Goal: Check status: Check status

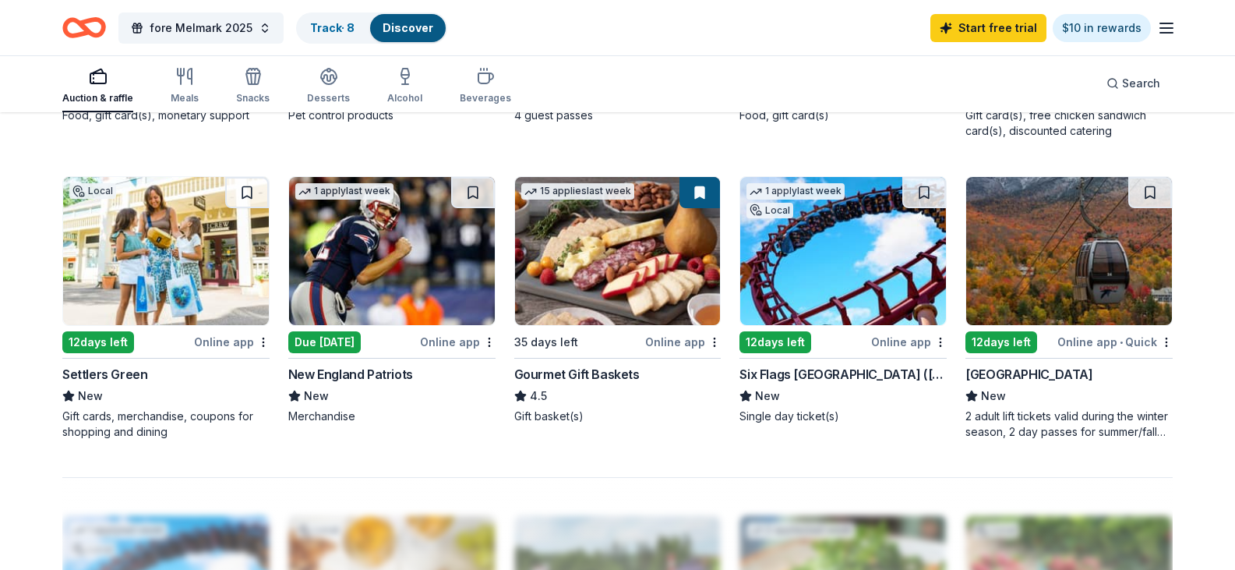
scroll to position [1091, 0]
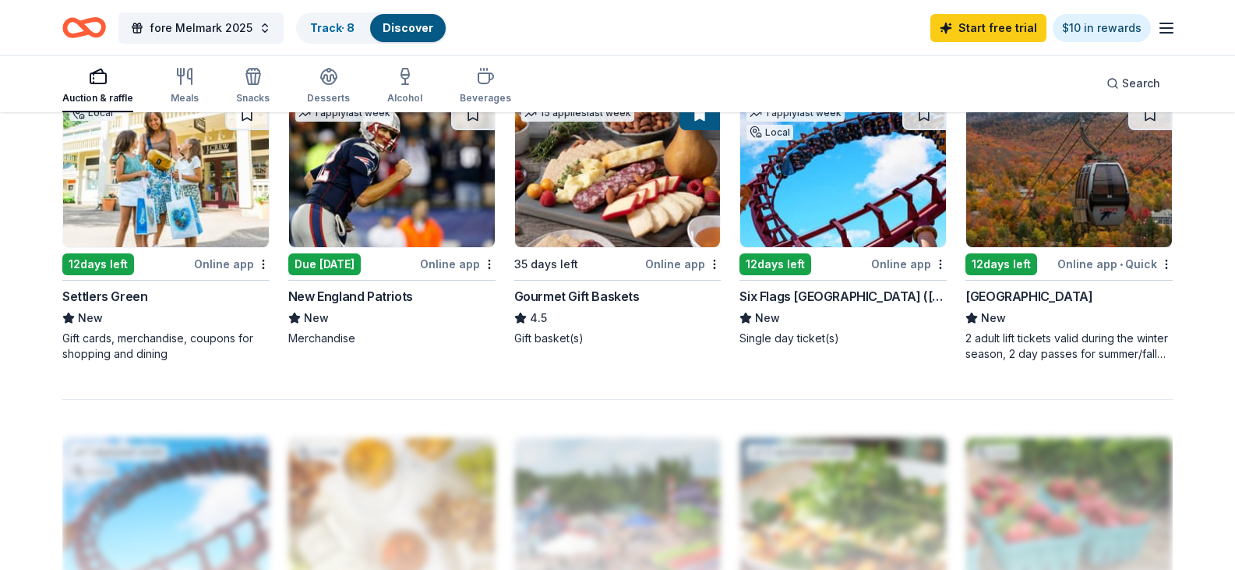
click at [421, 247] on img at bounding box center [392, 173] width 206 height 148
click at [317, 30] on link "Track · 9" at bounding box center [332, 27] width 44 height 13
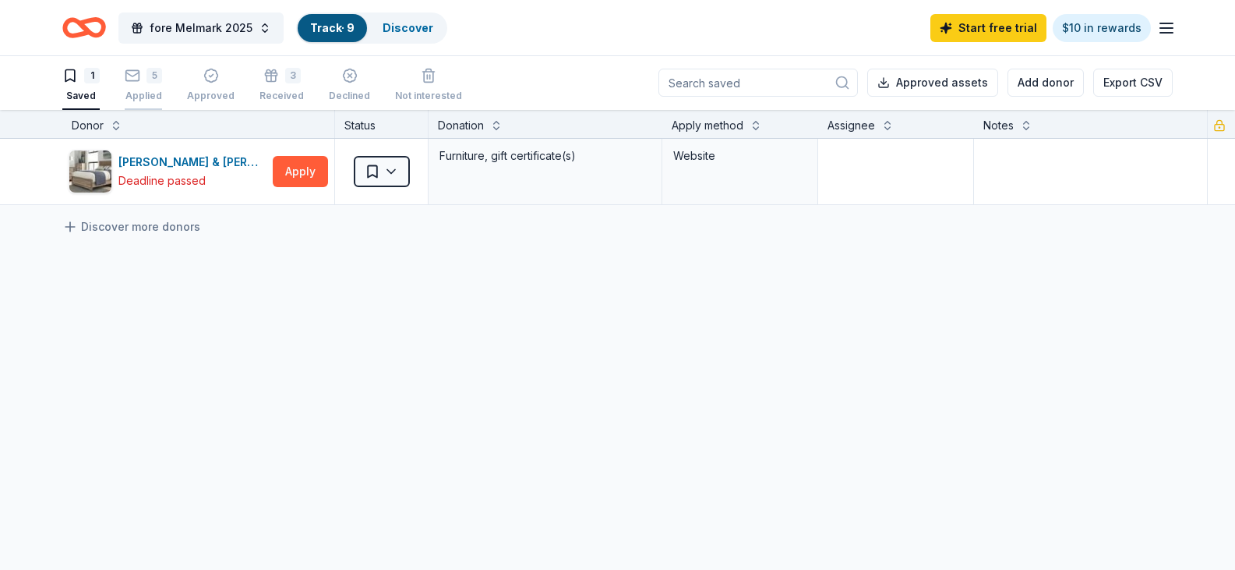
click at [153, 76] on div "5" at bounding box center [154, 76] width 16 height 16
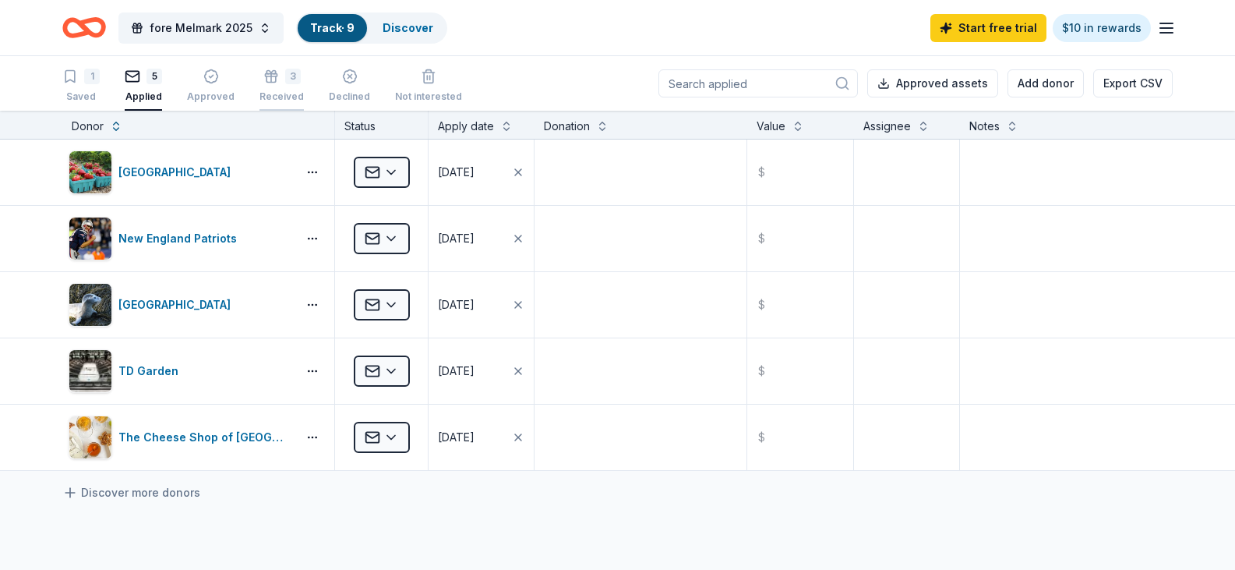
click at [280, 85] on div "3 Received" at bounding box center [281, 86] width 44 height 34
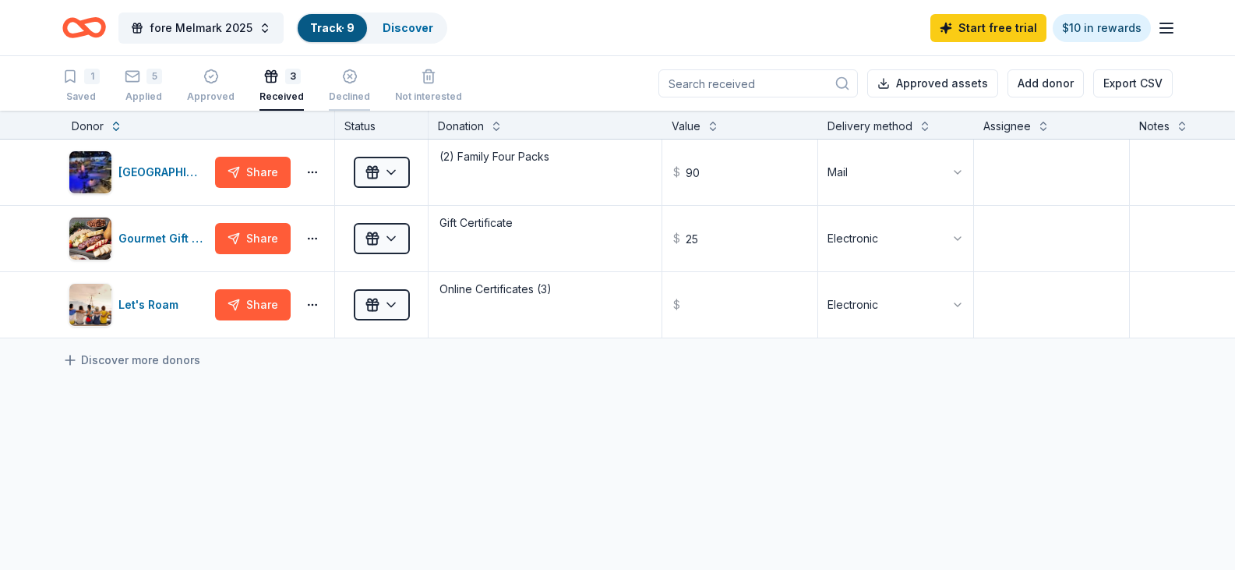
click at [335, 84] on div "Declined" at bounding box center [349, 86] width 41 height 34
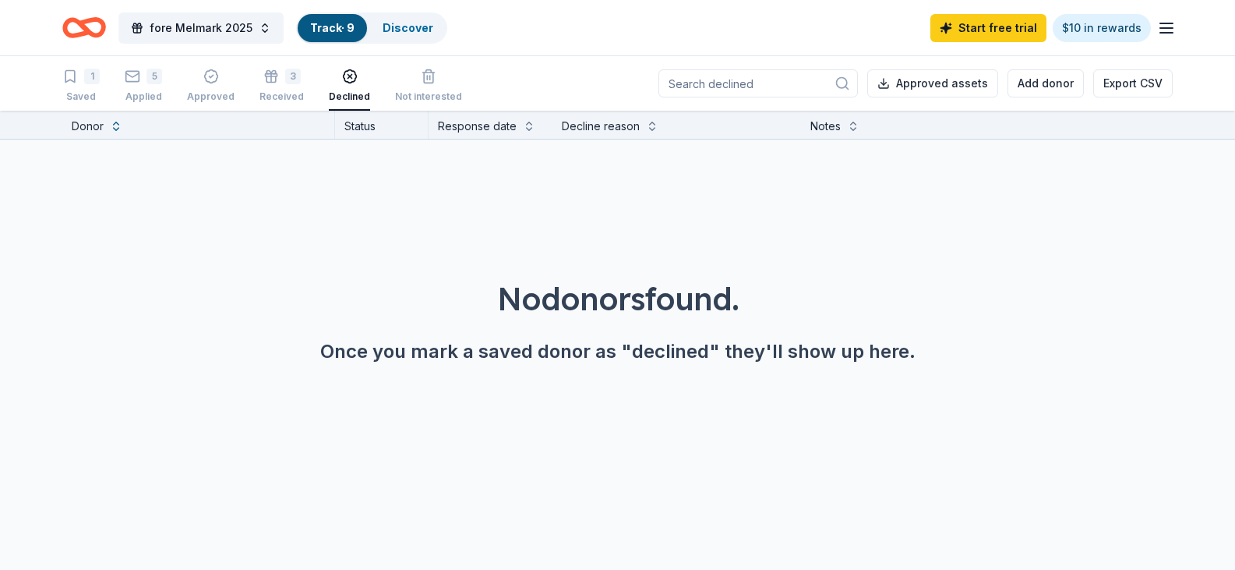
click at [162, 85] on div "1 Saved 5 Applied Approved 3 Received Declined Not interested" at bounding box center [262, 86] width 400 height 48
click at [86, 81] on div "1" at bounding box center [92, 77] width 16 height 16
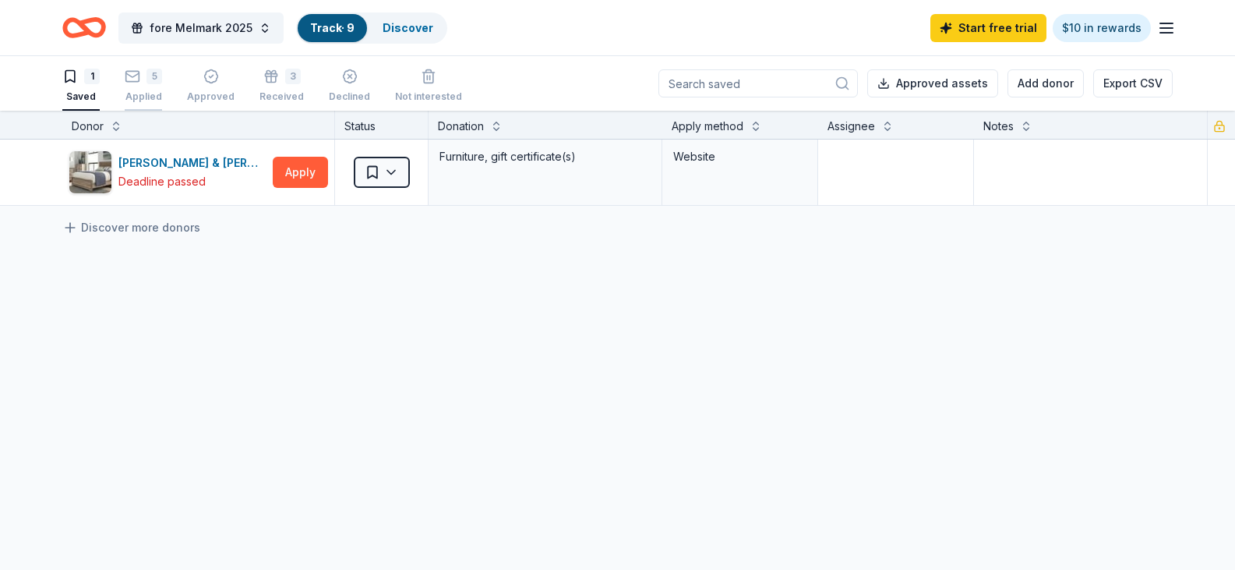
click at [143, 82] on div "5" at bounding box center [143, 77] width 37 height 16
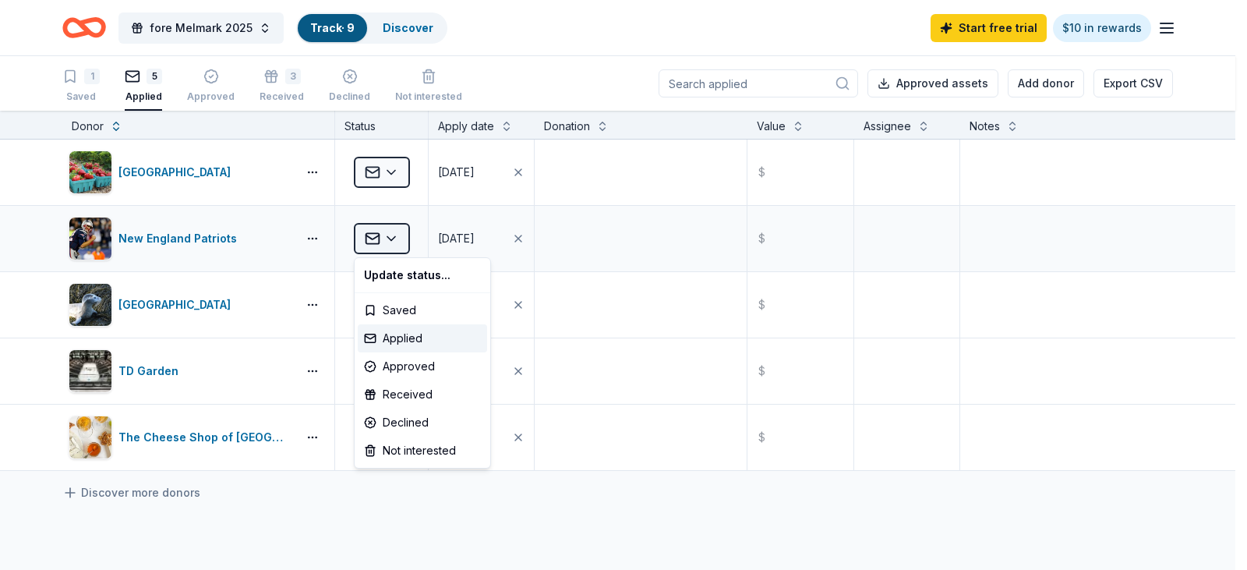
click at [400, 237] on html "fore Melmark 2025 Track · 9 Discover Start free trial $10 in rewards 1 Saved 5 …" at bounding box center [623, 285] width 1247 height 570
click at [616, 245] on html "fore Melmark 2025 Track · 9 Discover Start free trial $10 in rewards 1 Saved 5 …" at bounding box center [623, 285] width 1247 height 570
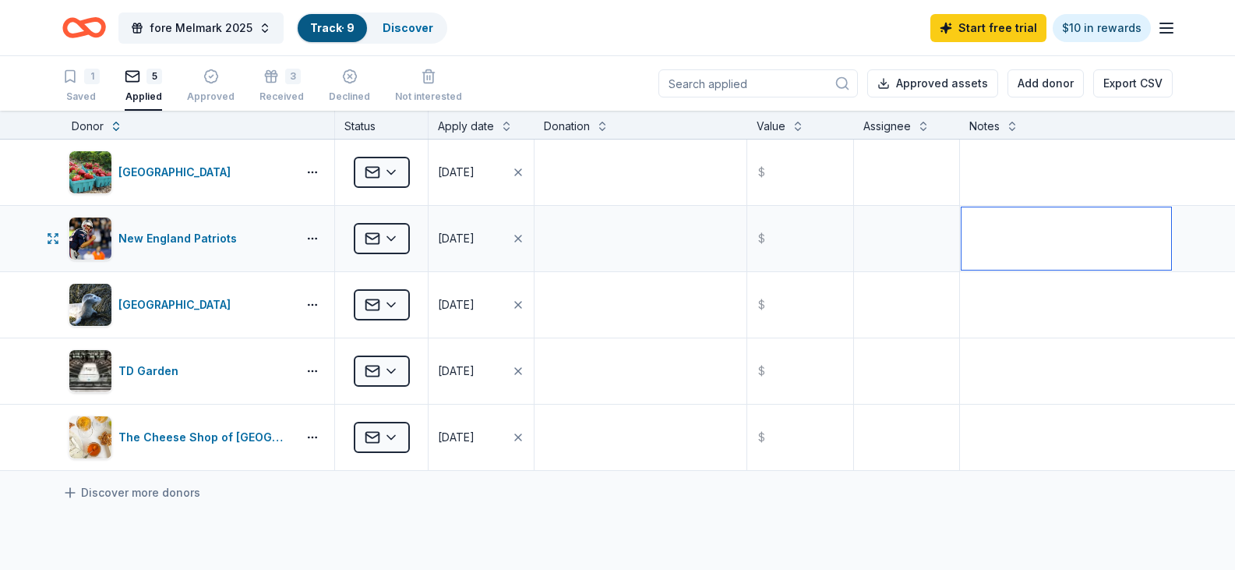
click at [1090, 219] on textarea at bounding box center [1066, 238] width 210 height 62
type textarea "Sent through website already, deleted dupe request"
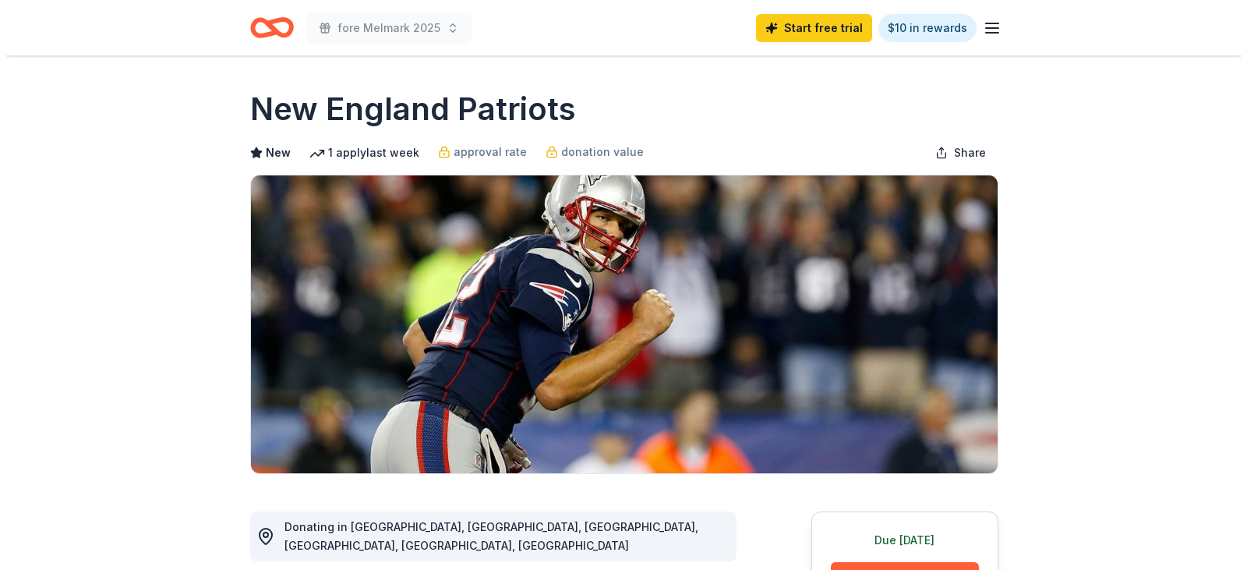
scroll to position [312, 0]
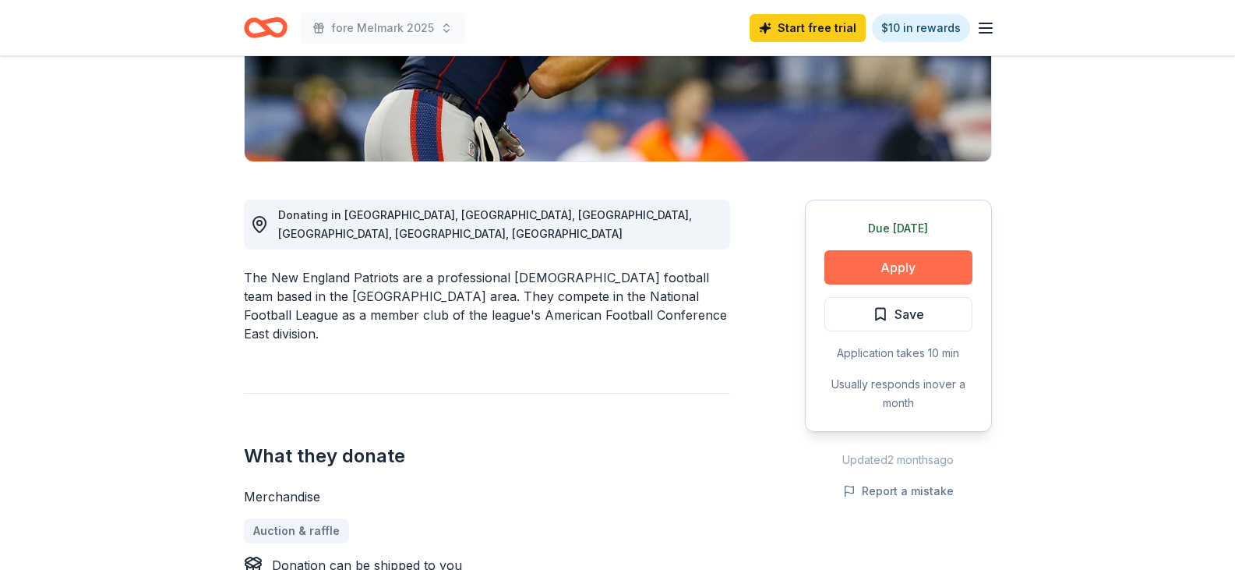
click at [897, 265] on button "Apply" at bounding box center [898, 267] width 148 height 34
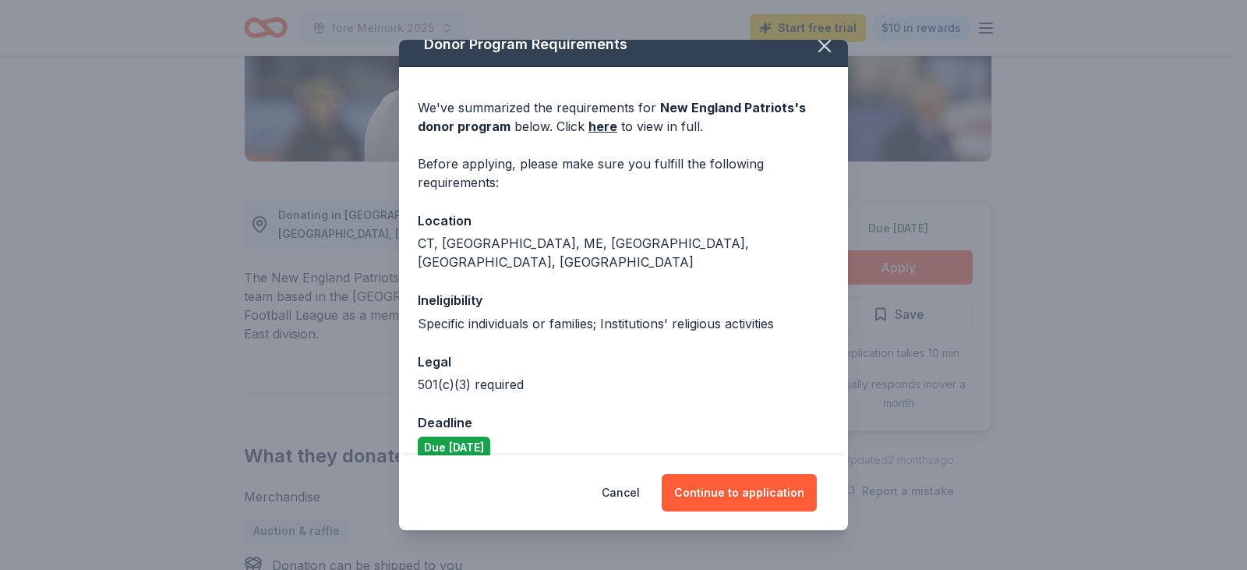
scroll to position [20, 0]
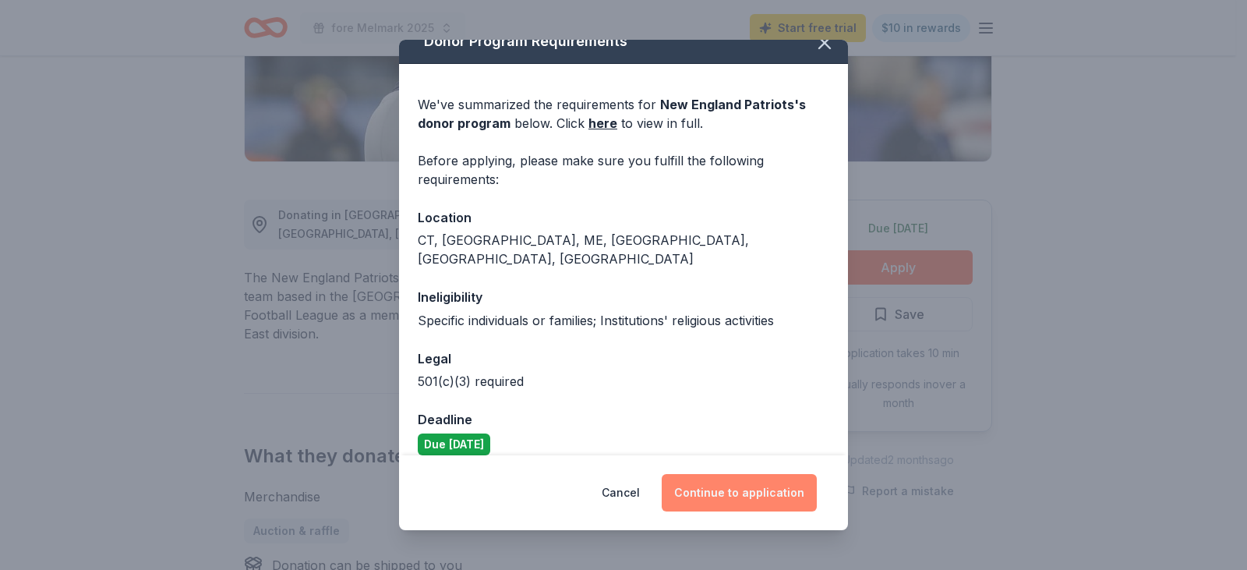
click at [729, 498] on button "Continue to application" at bounding box center [739, 492] width 155 height 37
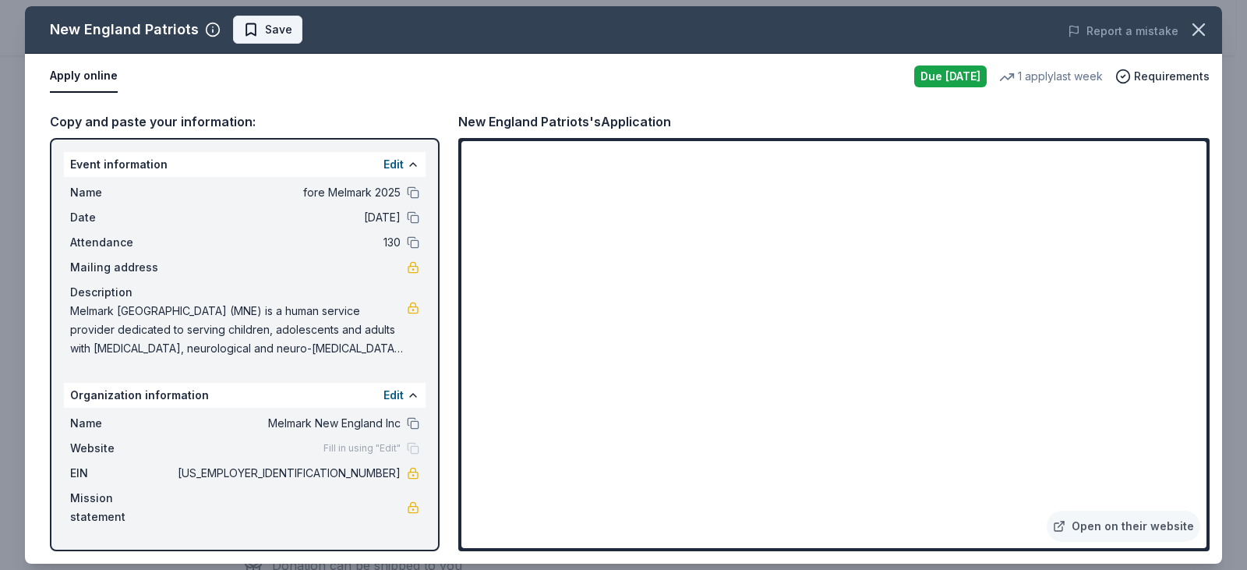
click at [285, 31] on span "Save" at bounding box center [278, 29] width 27 height 19
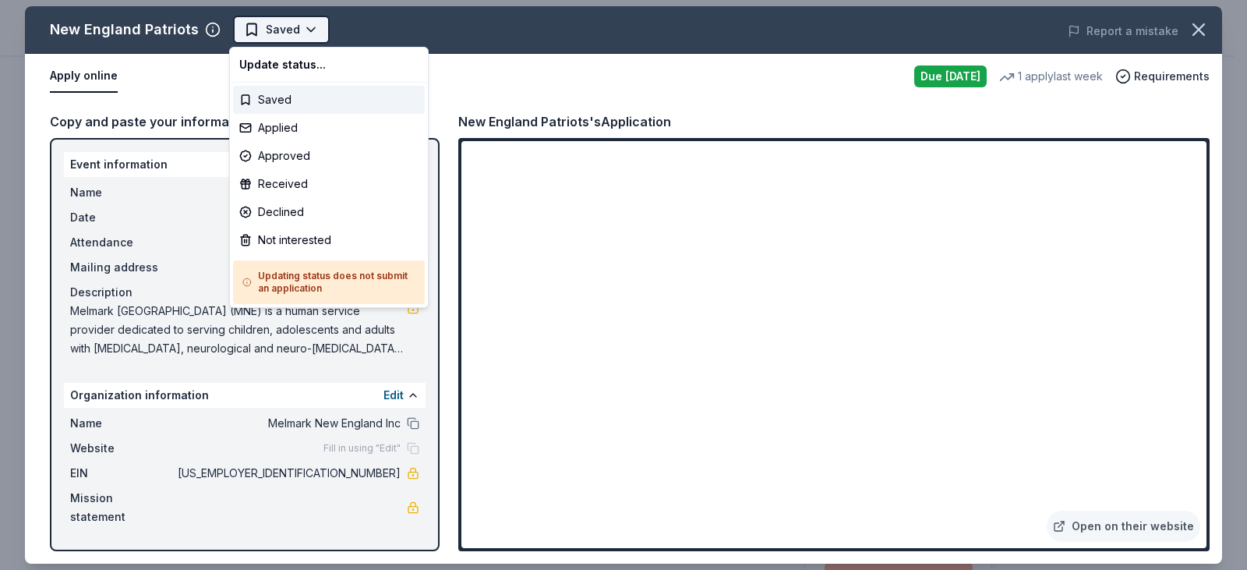
click at [296, 30] on html "fore Melmark 2025 Start free trial $10 in rewards Due today Share New England P…" at bounding box center [623, 285] width 1247 height 570
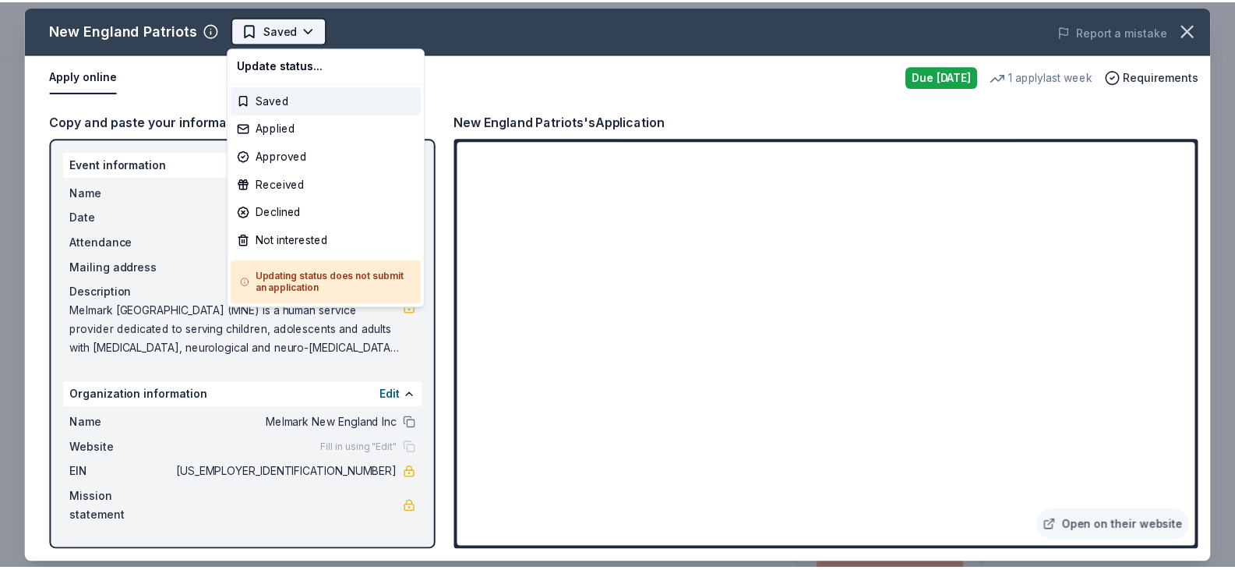
scroll to position [0, 0]
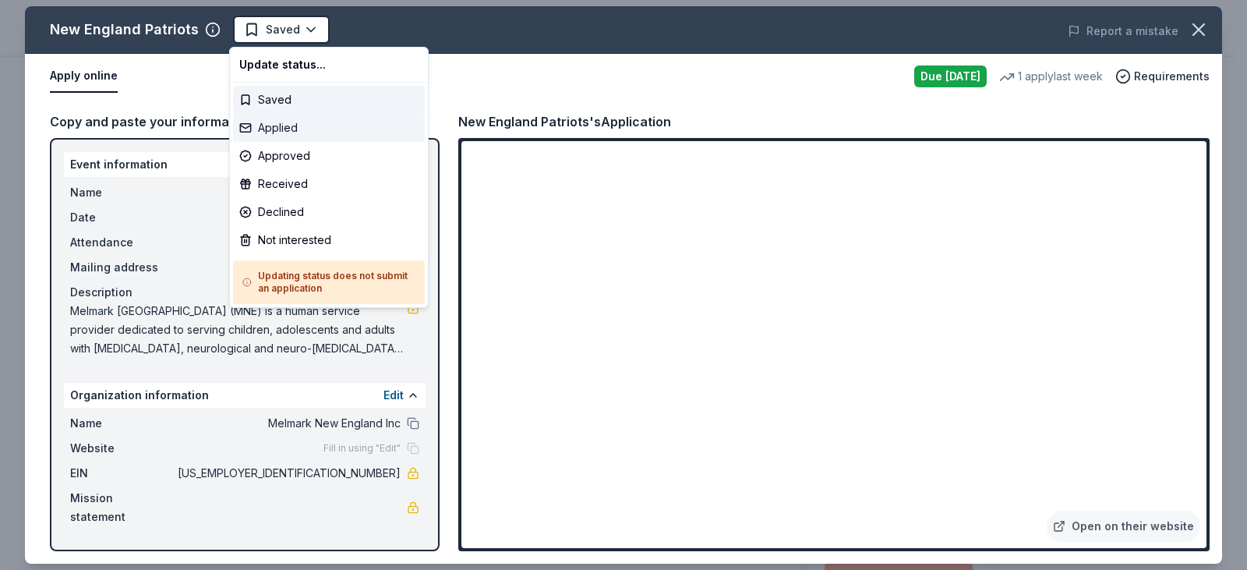
click at [305, 127] on div "Applied" at bounding box center [329, 128] width 192 height 28
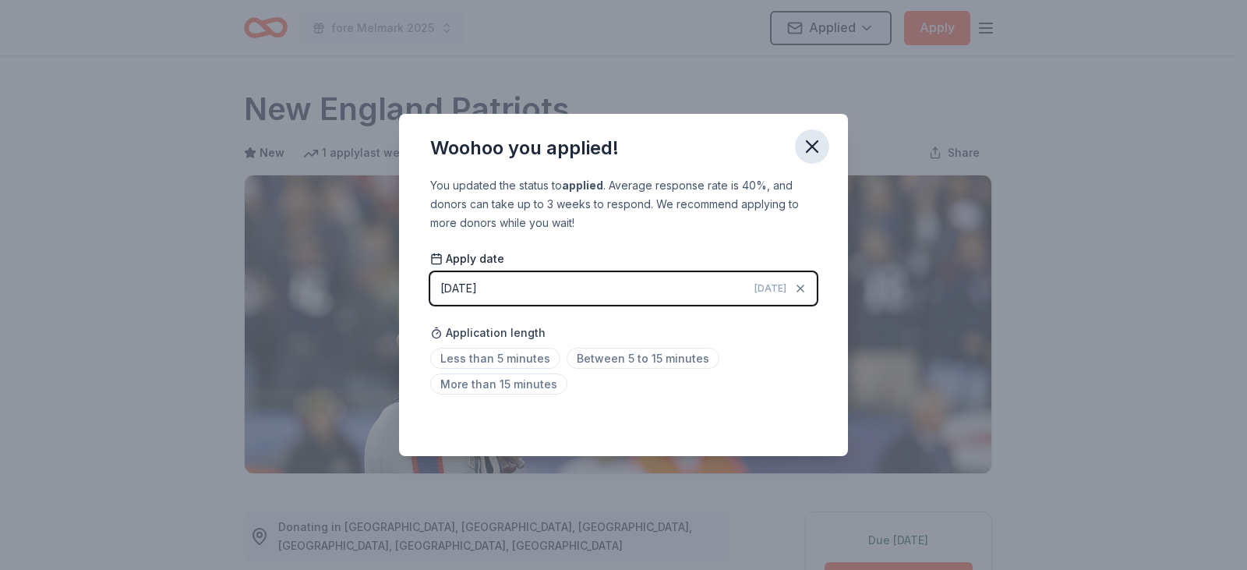
click at [810, 153] on icon "button" at bounding box center [812, 147] width 22 height 22
